Goal: Transaction & Acquisition: Purchase product/service

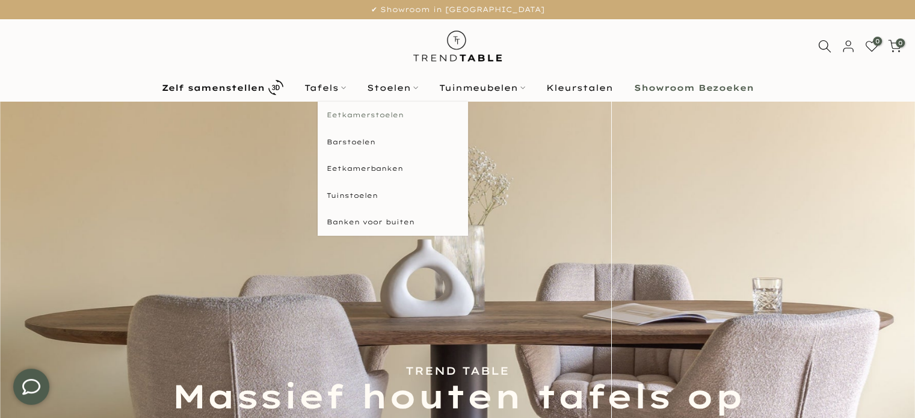
click at [375, 119] on link "Eetkamerstoelen" at bounding box center [393, 115] width 150 height 27
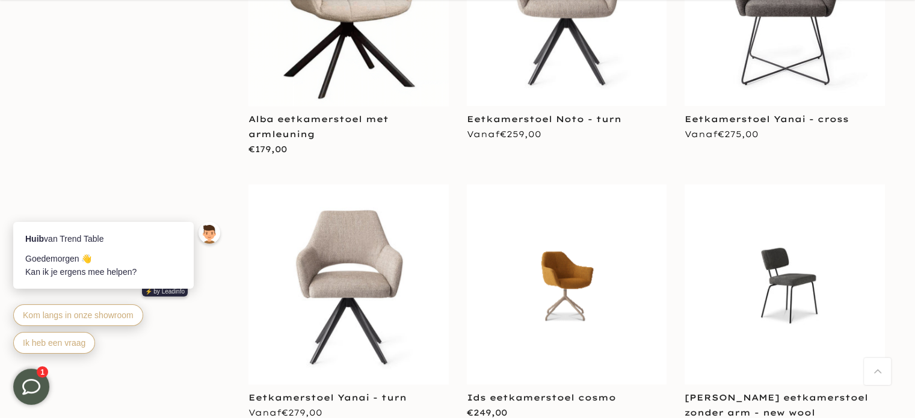
scroll to position [2128, 0]
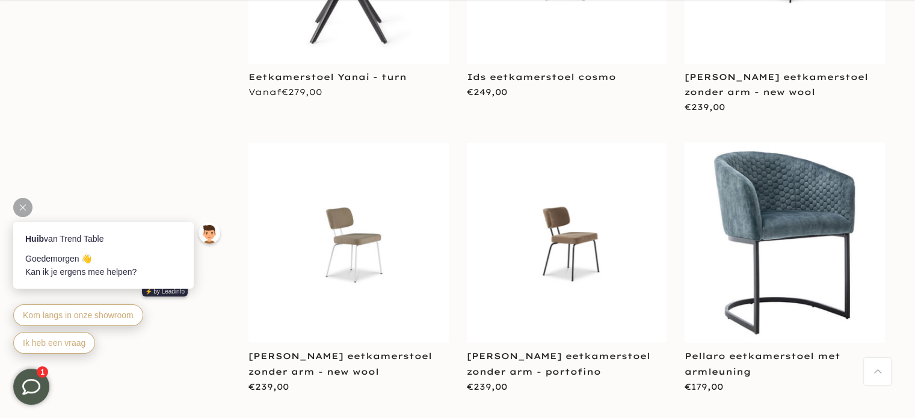
click at [26, 210] on div at bounding box center [22, 207] width 19 height 19
click at [20, 206] on icon at bounding box center [23, 208] width 6 height 6
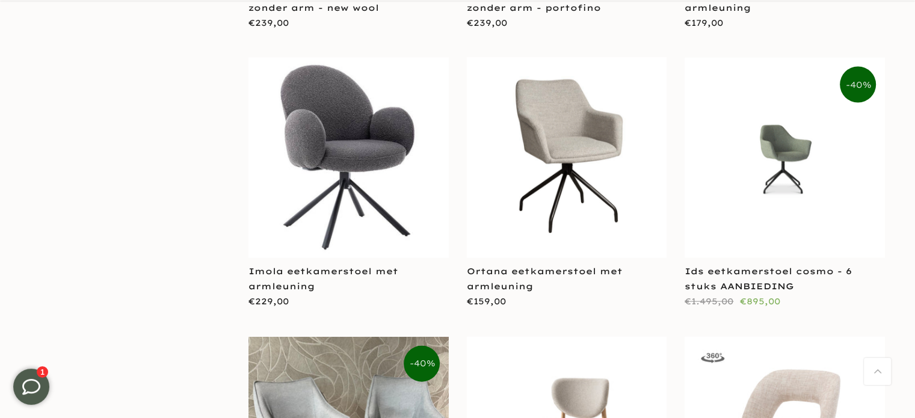
scroll to position [4748, 0]
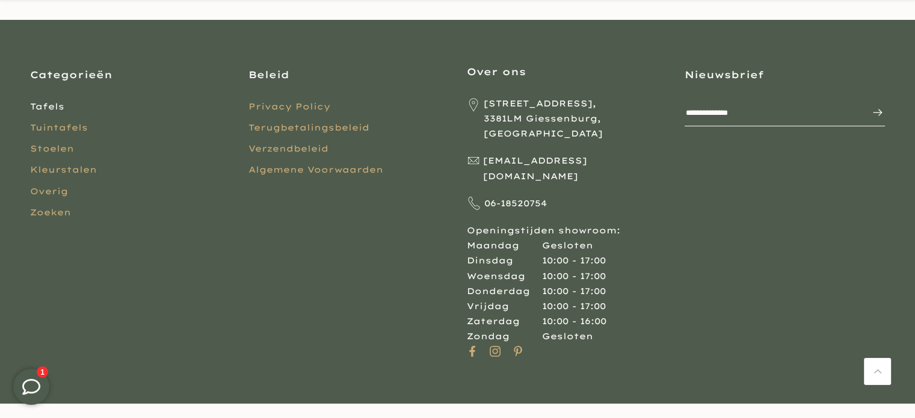
click at [51, 109] on link "Tafels" at bounding box center [47, 106] width 34 height 11
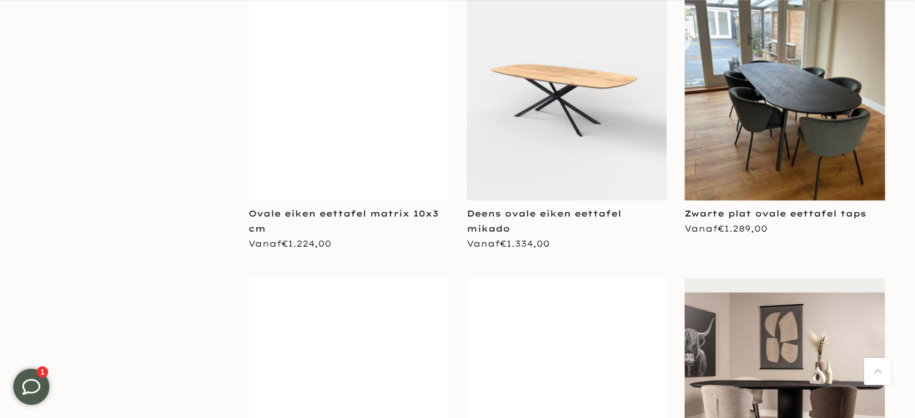
scroll to position [1083, 0]
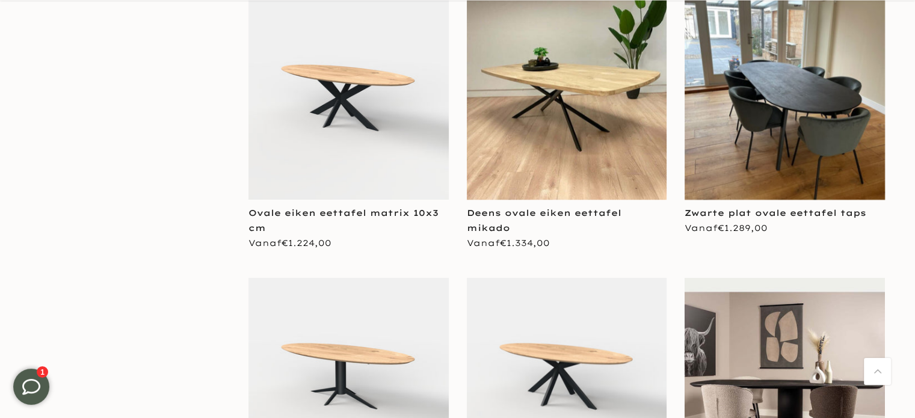
click at [596, 148] on img at bounding box center [567, 99] width 200 height 200
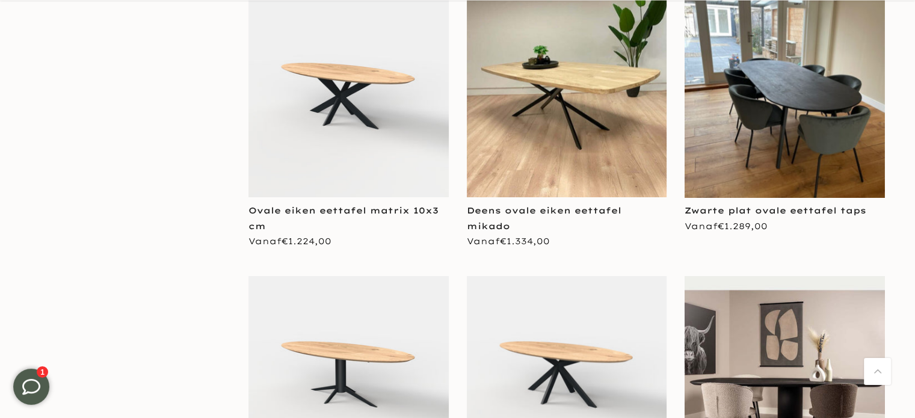
scroll to position [1081, 0]
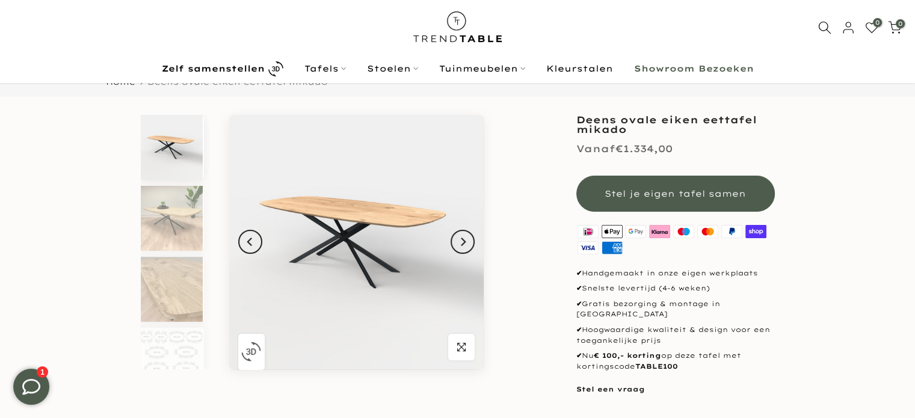
scroll to position [42, 0]
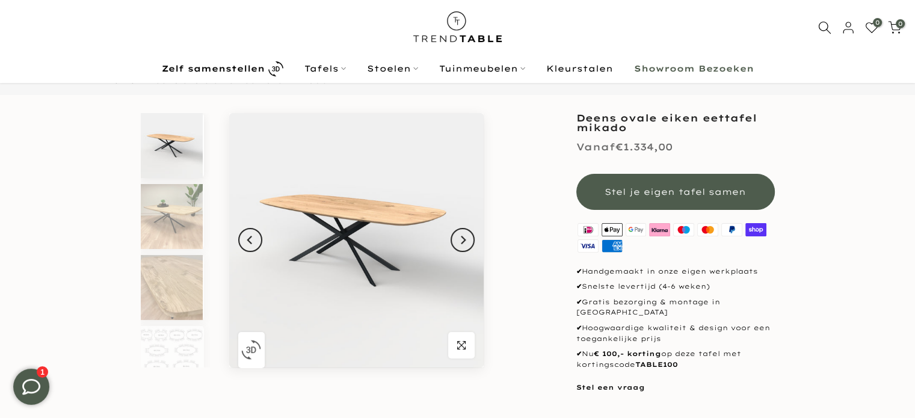
click at [774, 132] on div "Deens ovale eiken eettafel mikado Vanaf €1.334,00 Stel je eigen tafel samen ✔ H…" at bounding box center [675, 253] width 199 height 281
